Goal: Task Accomplishment & Management: Manage account settings

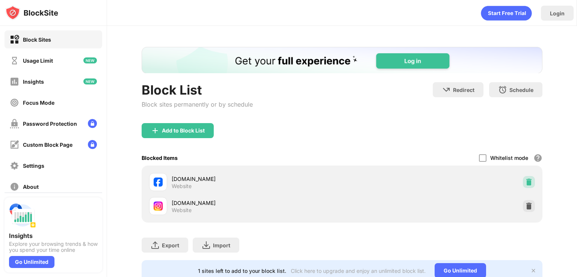
click at [526, 181] on img at bounding box center [530, 183] width 8 height 8
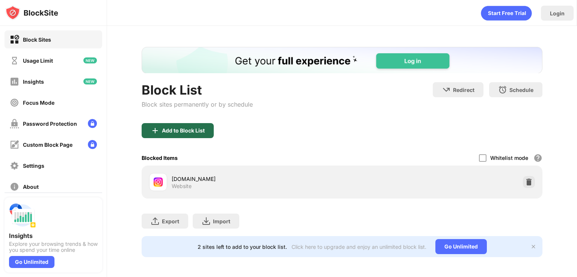
click at [155, 133] on img at bounding box center [155, 130] width 9 height 9
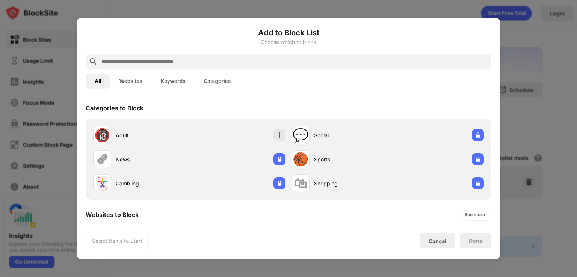
click at [123, 80] on button "Websites" at bounding box center [131, 81] width 41 height 15
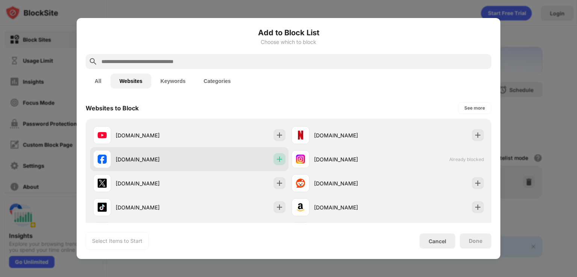
click at [281, 160] on div at bounding box center [280, 159] width 12 height 12
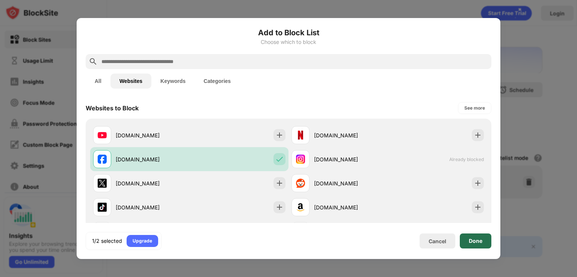
click at [491, 239] on div "Done" at bounding box center [476, 241] width 32 height 15
